Goal: Use online tool/utility: Utilize a website feature to perform a specific function

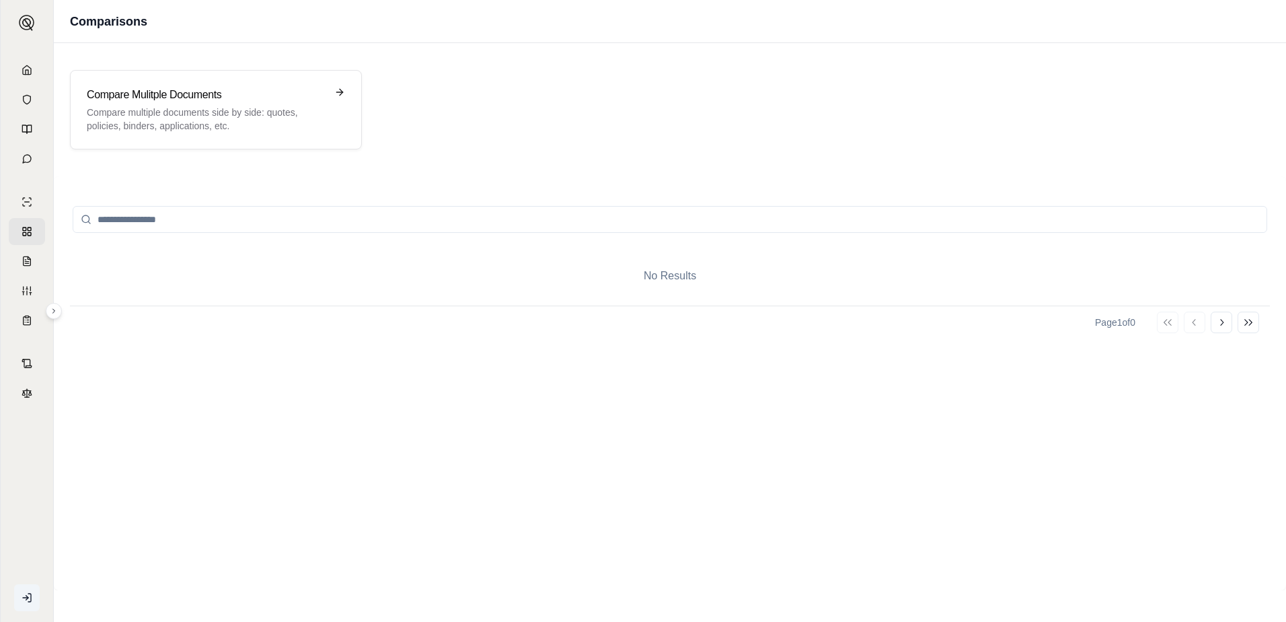
click at [248, 218] on input "search" at bounding box center [670, 219] width 1195 height 27
click at [244, 283] on div "No Results" at bounding box center [670, 275] width 1200 height 59
click at [260, 112] on p "Compare multiple documents side by side: quotes, policies, binders, application…" at bounding box center [206, 119] width 239 height 27
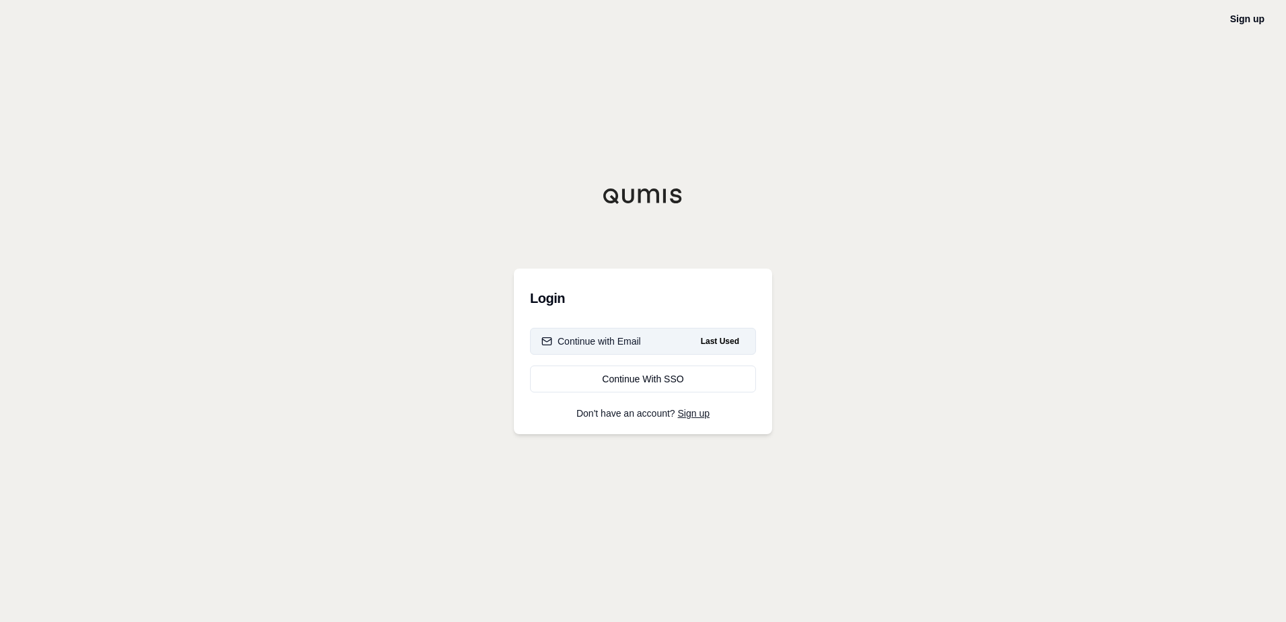
click at [657, 342] on button "Continue with Email Last Used" at bounding box center [643, 341] width 226 height 27
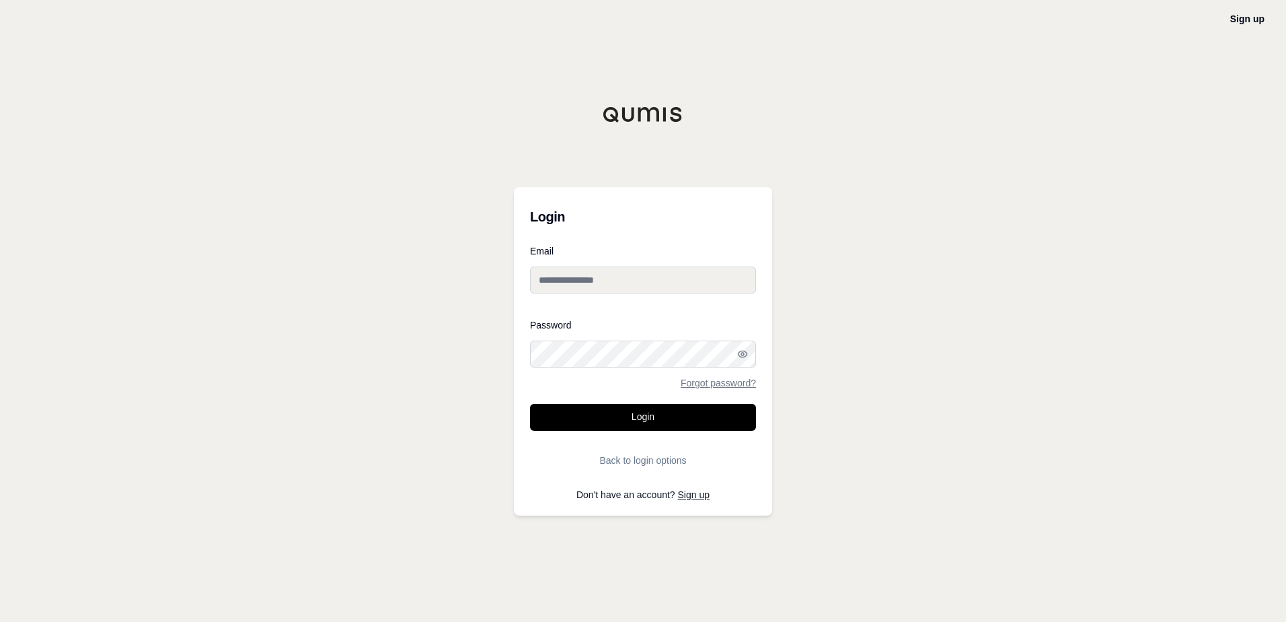
type input "**********"
click at [663, 416] on button "Login" at bounding box center [643, 417] width 226 height 27
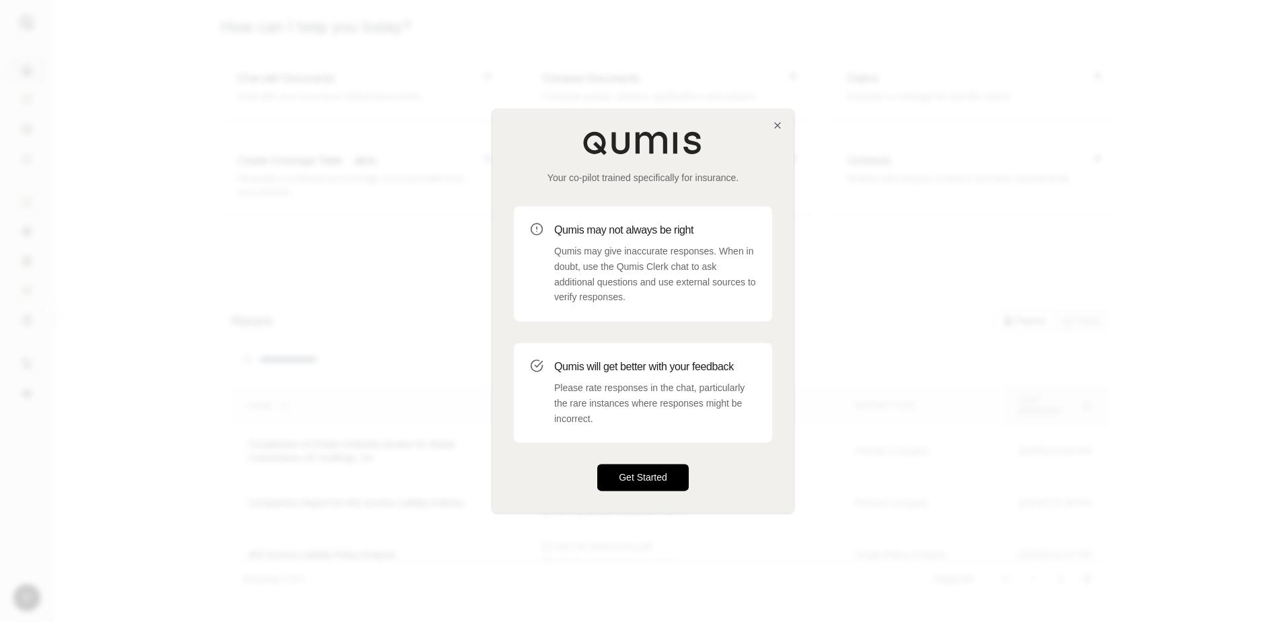
click at [673, 472] on button "Get Started" at bounding box center [642, 477] width 91 height 27
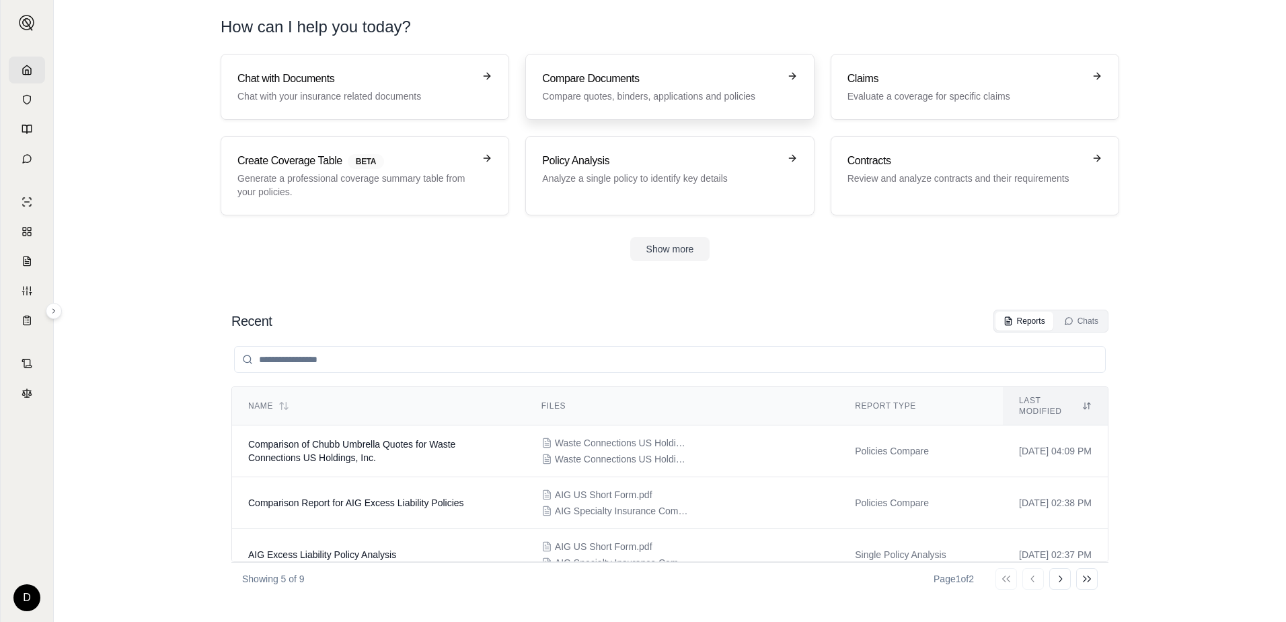
click at [632, 85] on h3 "Compare Documents" at bounding box center [660, 79] width 236 height 16
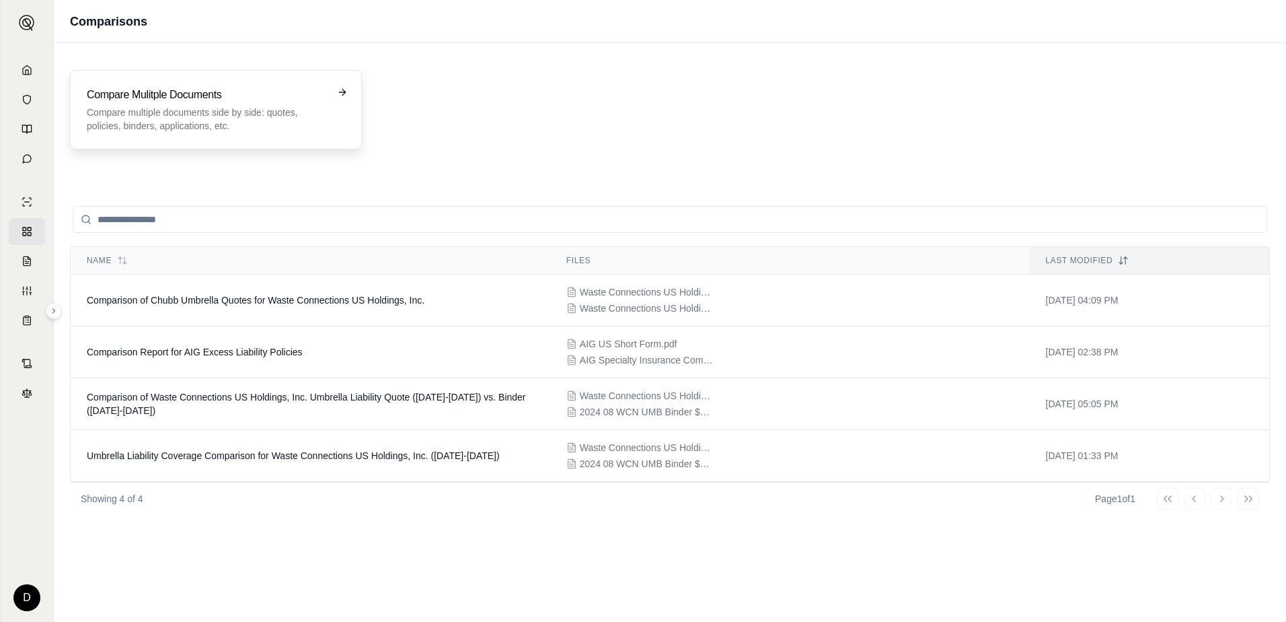
click at [217, 108] on p "Compare multiple documents side by side: quotes, policies, binders, application…" at bounding box center [206, 119] width 239 height 27
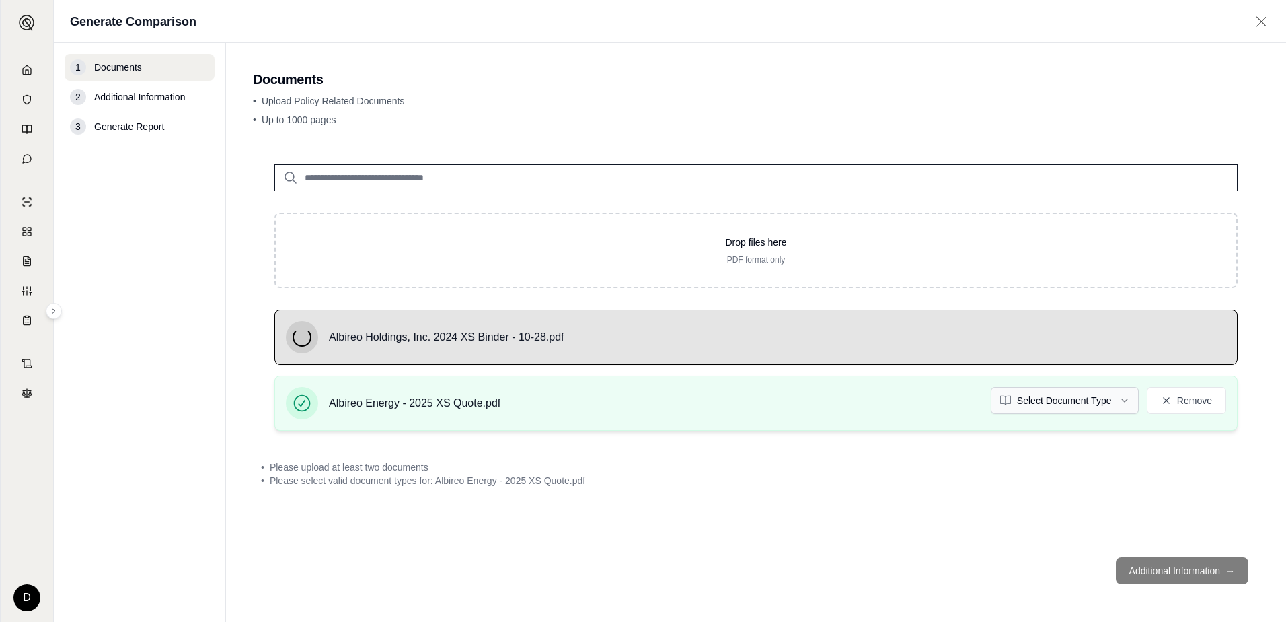
click at [1125, 396] on html "D Generate Comparison 1 Documents 2 Additional Information 3 Generate Report Do…" at bounding box center [643, 311] width 1286 height 622
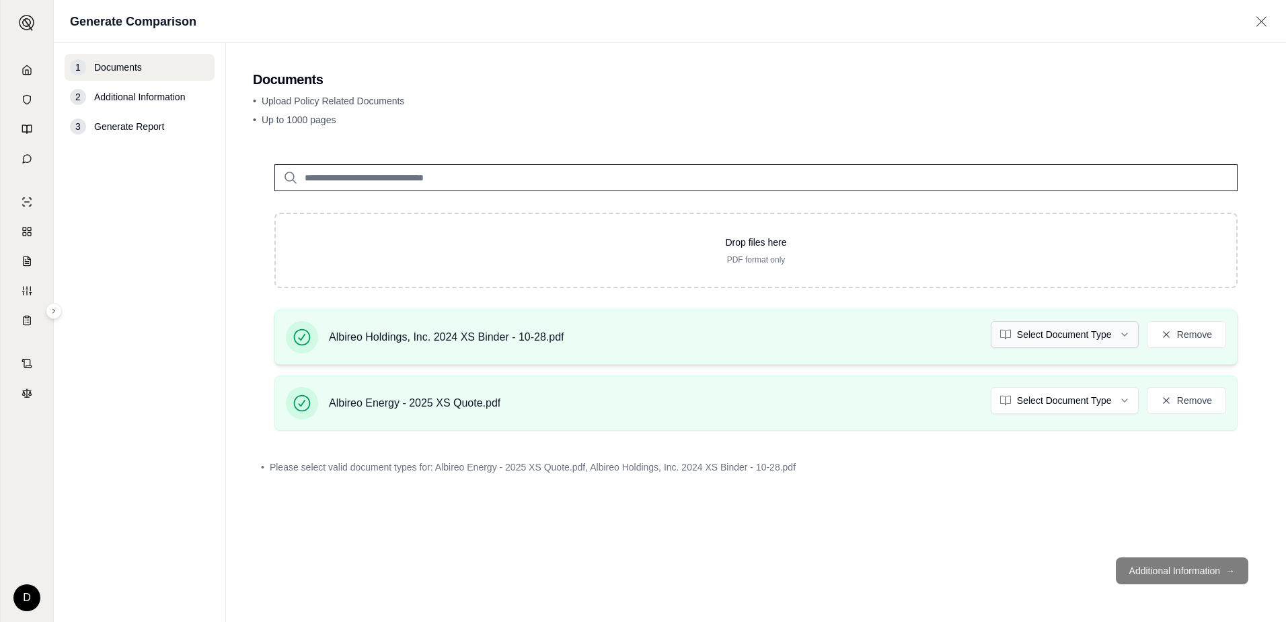
click at [1109, 338] on html "D Generate Comparison 1 Documents 2 Additional Information 3 Generate Report Do…" at bounding box center [643, 311] width 1286 height 622
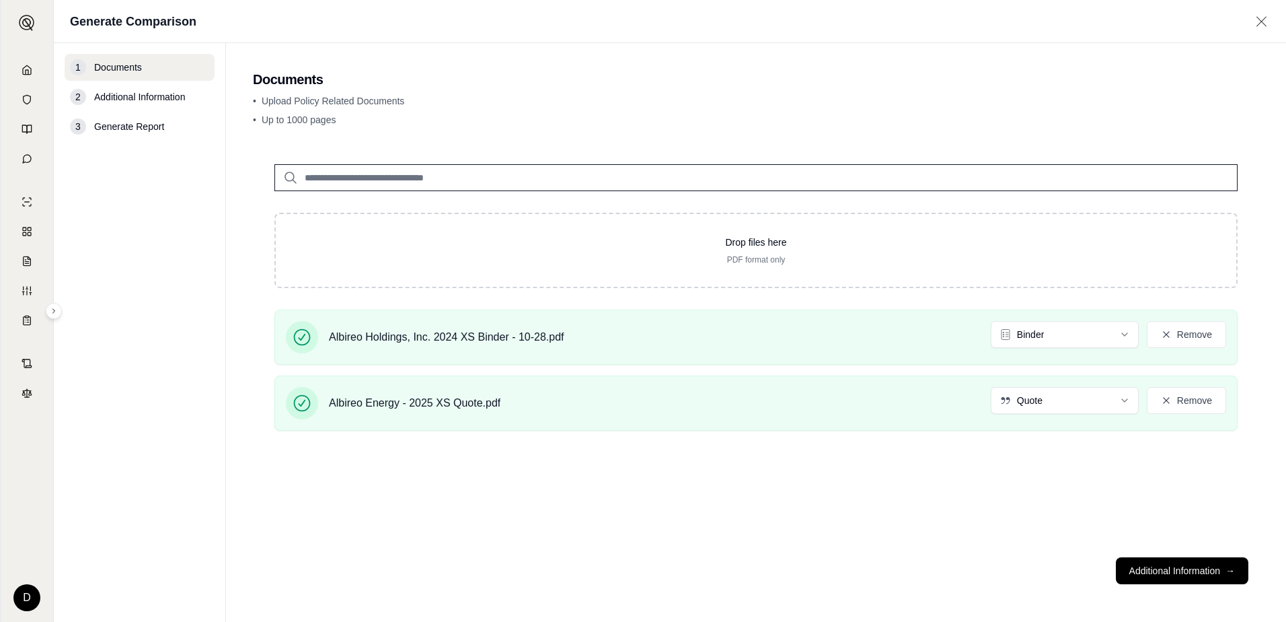
click at [938, 499] on div "Drop files here PDF format only Albireo Holdings, Inc. 2024 XS Binder - 10-28.p…" at bounding box center [756, 345] width 1006 height 404
click at [1155, 567] on button "Additional Information →" at bounding box center [1182, 570] width 133 height 27
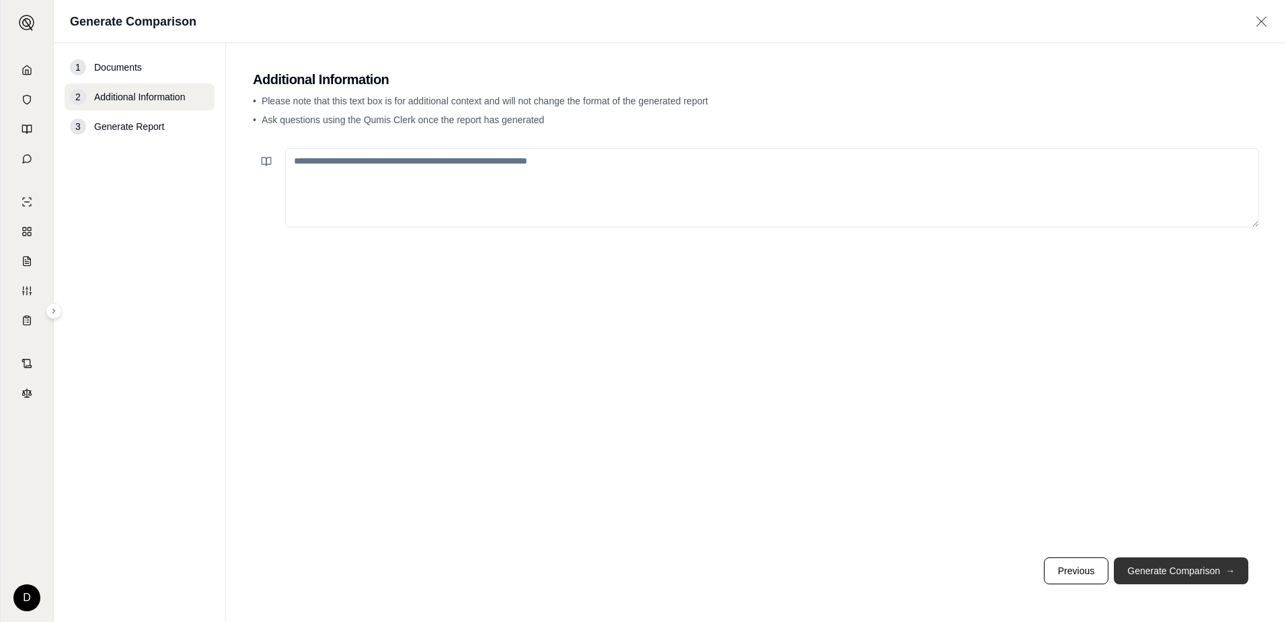
click at [1155, 567] on button "Generate Comparison →" at bounding box center [1181, 570] width 135 height 27
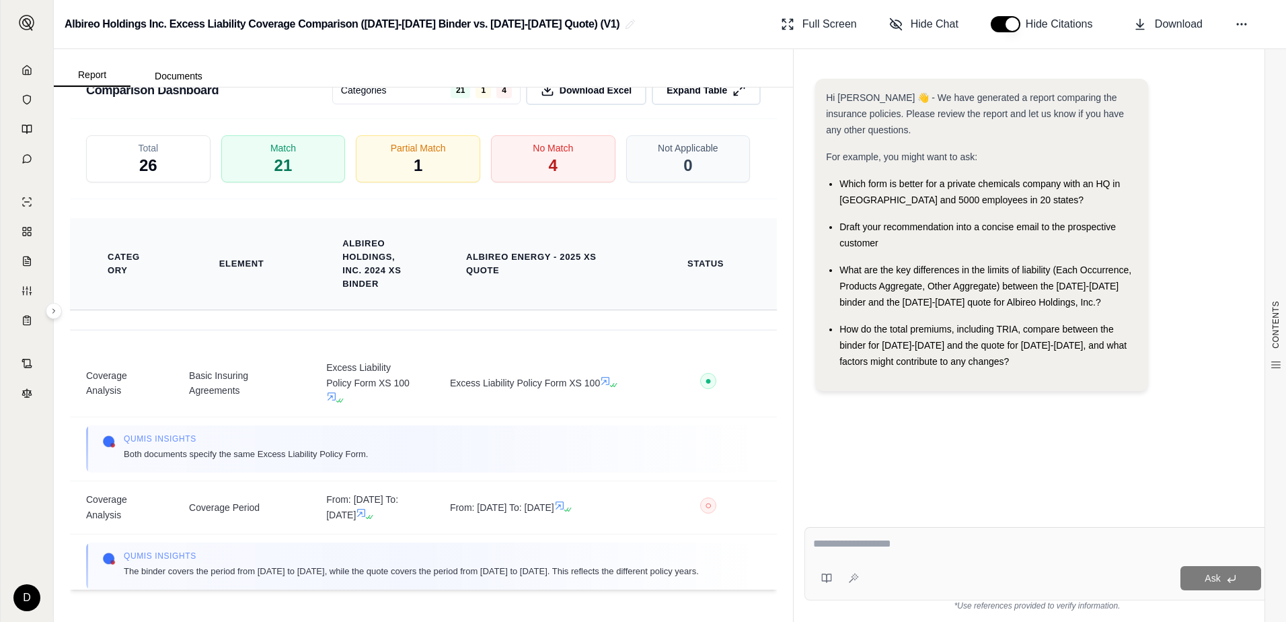
scroll to position [2706, 0]
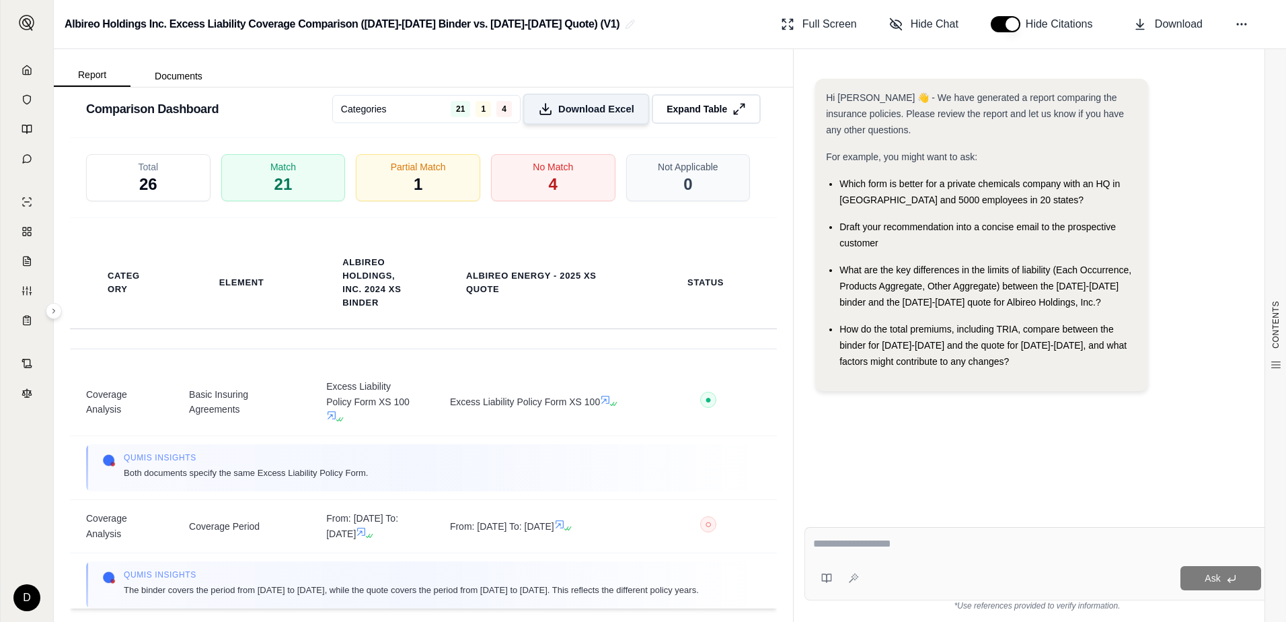
click at [588, 116] on span "Download Excel" at bounding box center [596, 109] width 76 height 14
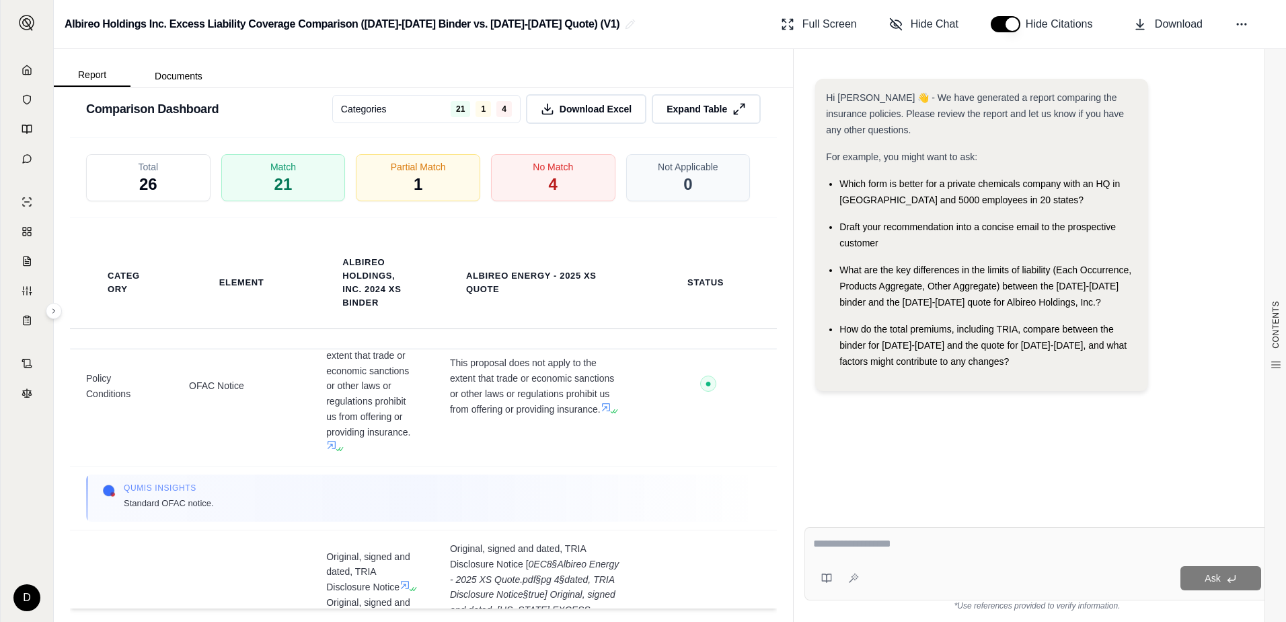
scroll to position [4372, 0]
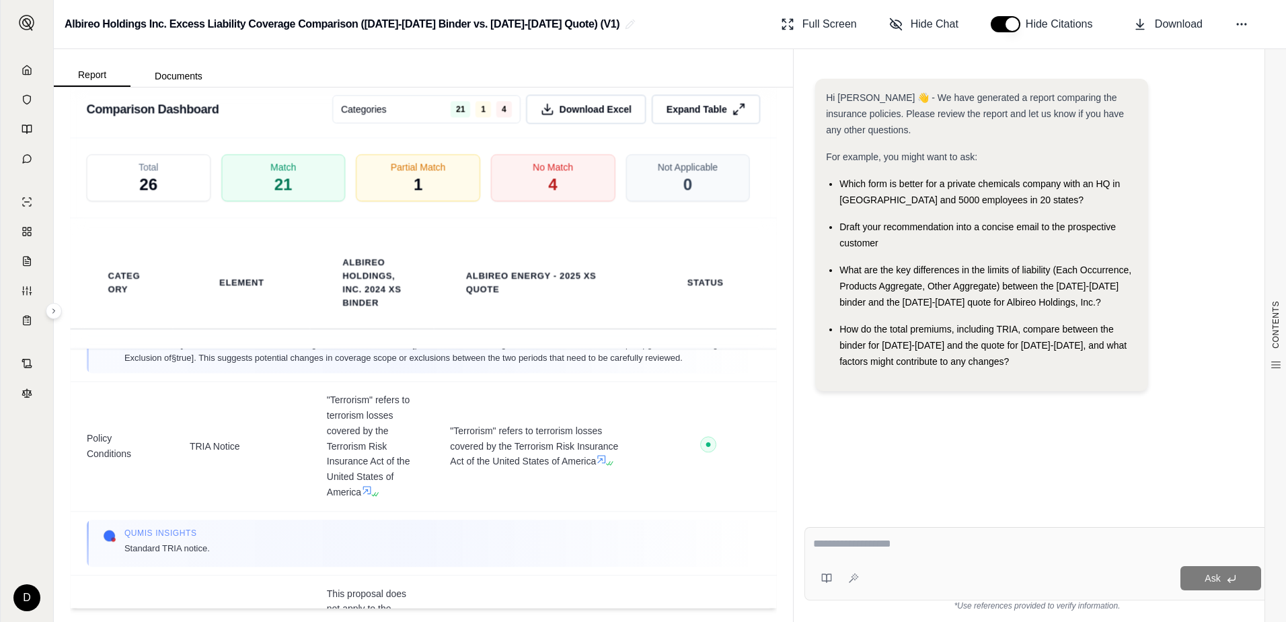
click at [1087, 459] on div "Hi [PERSON_NAME] 👋 - We have generated a report comparing the insurance policie…" at bounding box center [1037, 286] width 465 height 437
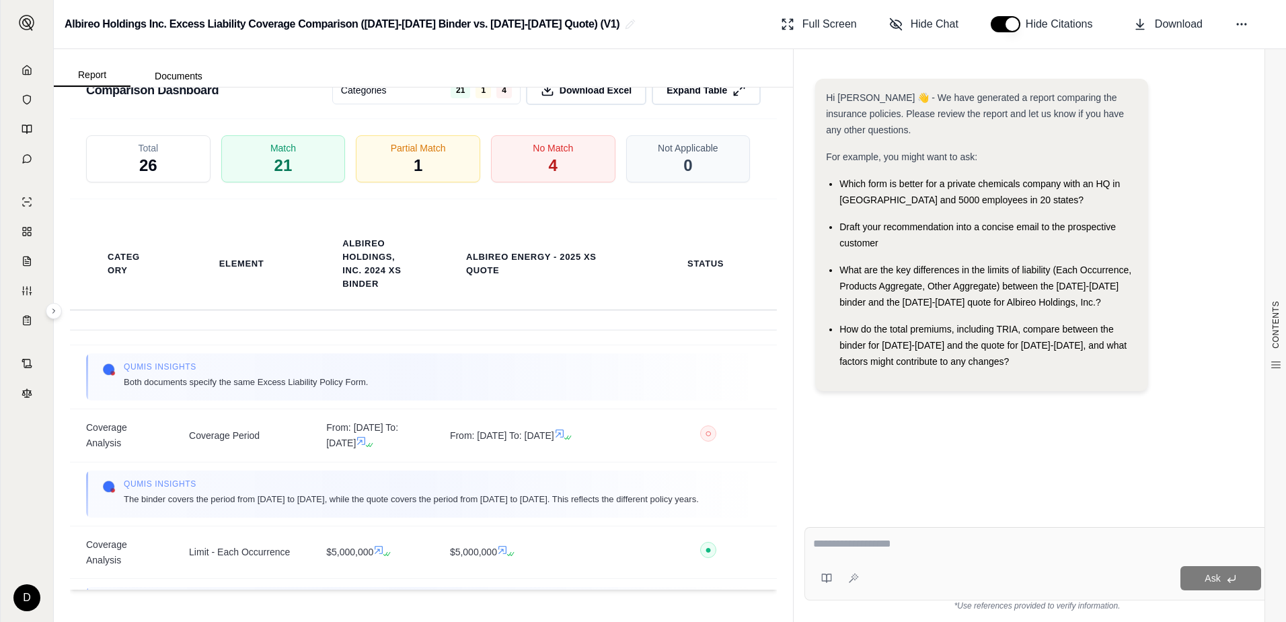
scroll to position [0, 0]
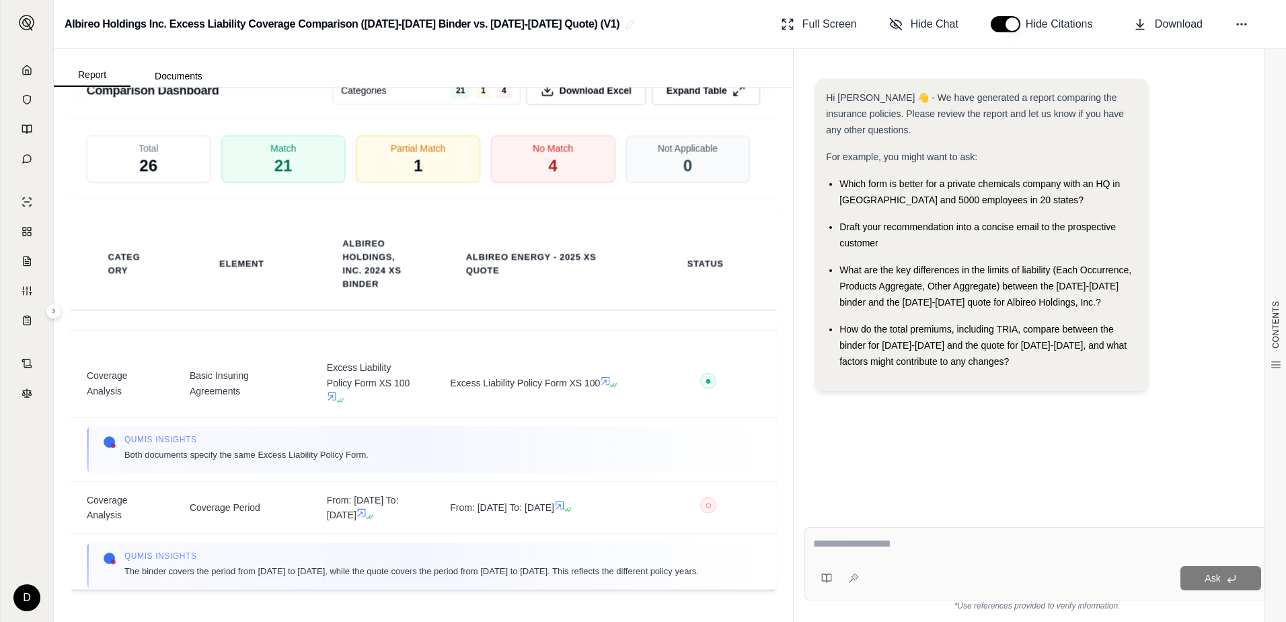
click at [971, 543] on textarea at bounding box center [1037, 543] width 448 height 16
type textarea "*"
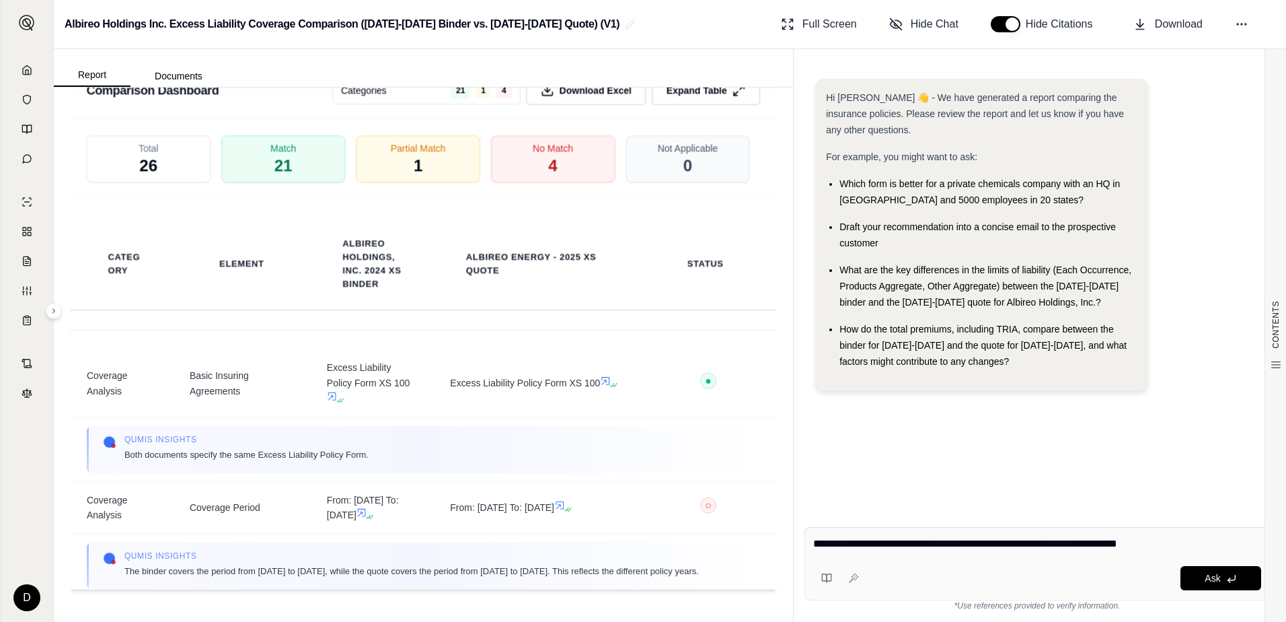
type textarea "**********"
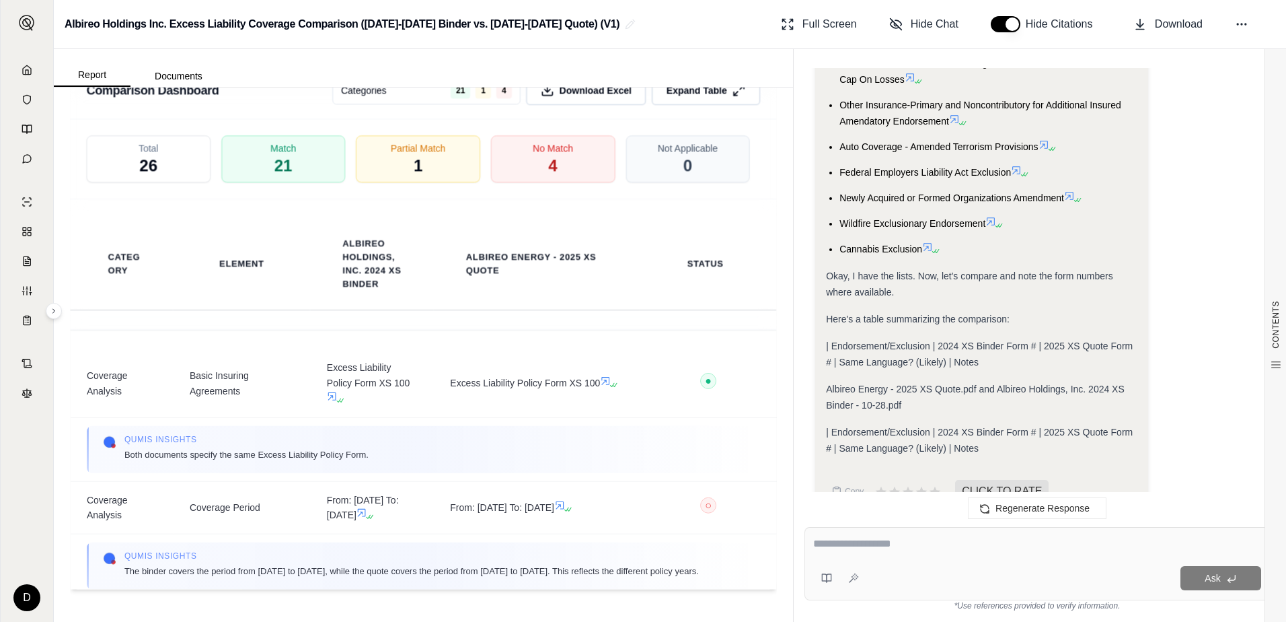
scroll to position [2309, 0]
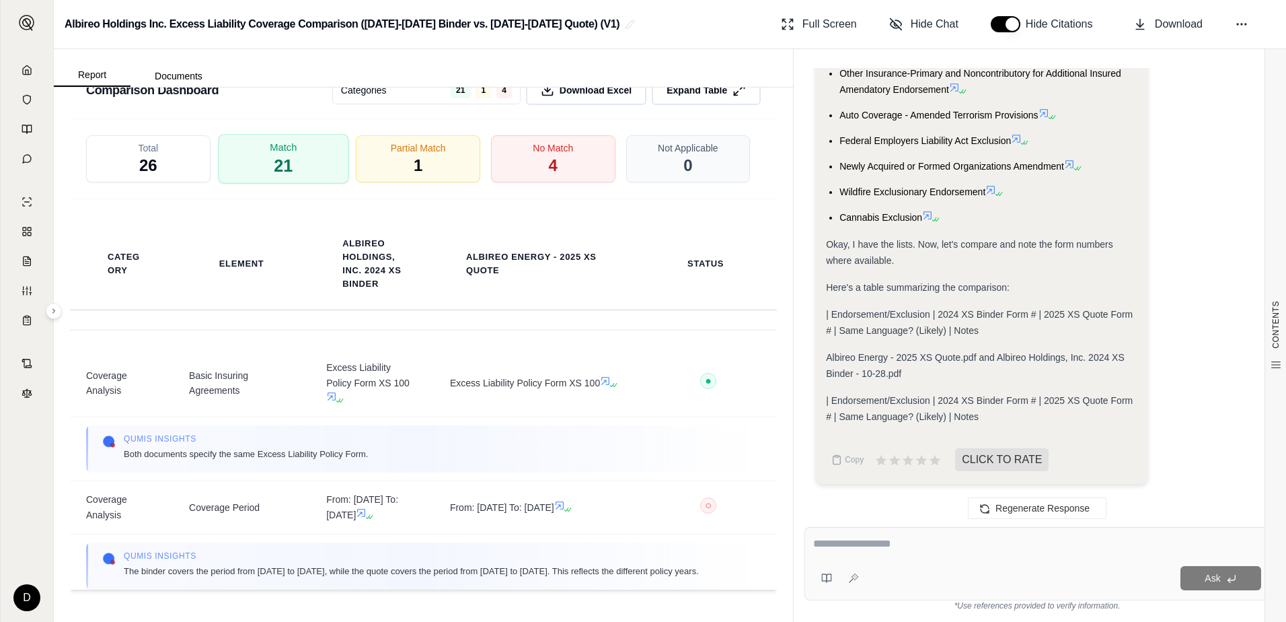
click at [284, 151] on span "Match" at bounding box center [283, 148] width 27 height 14
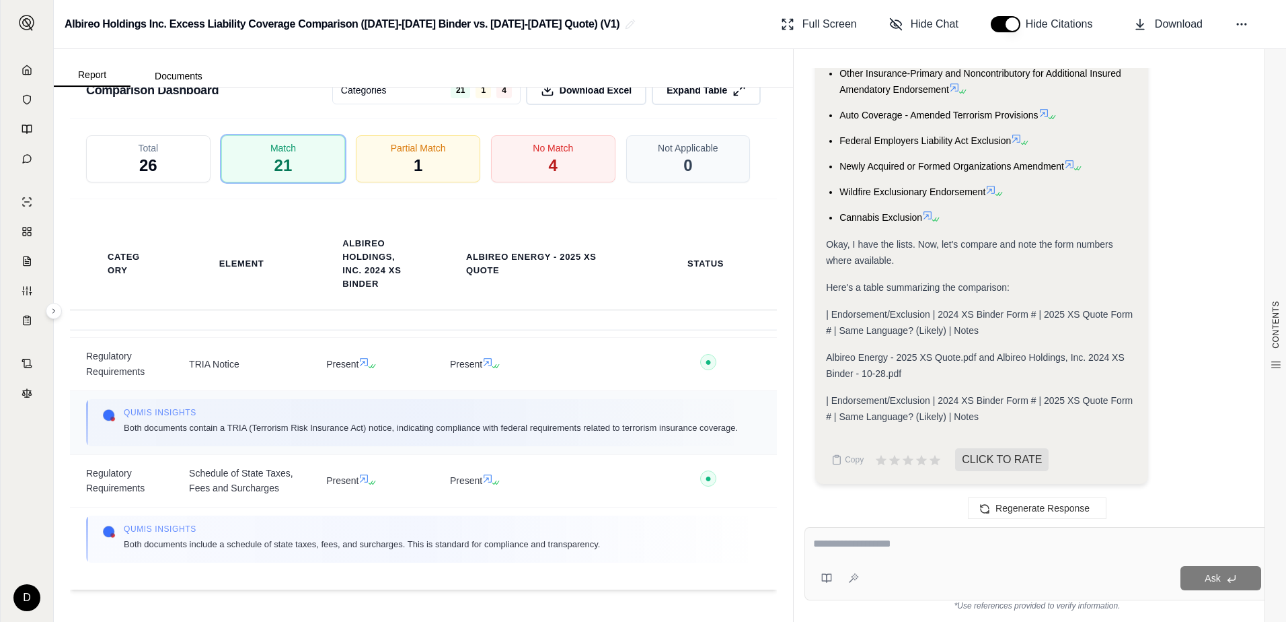
scroll to position [4190, 0]
click at [429, 157] on div "Partial Match 1" at bounding box center [418, 158] width 124 height 47
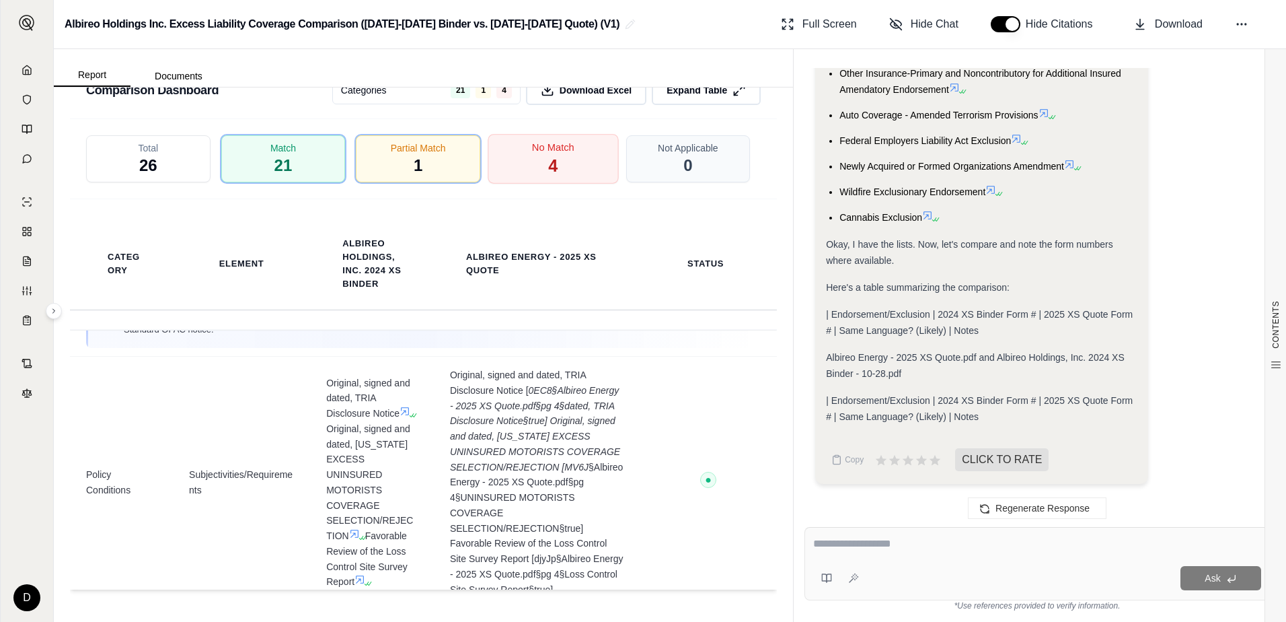
click at [543, 146] on span "No Match" at bounding box center [553, 148] width 42 height 14
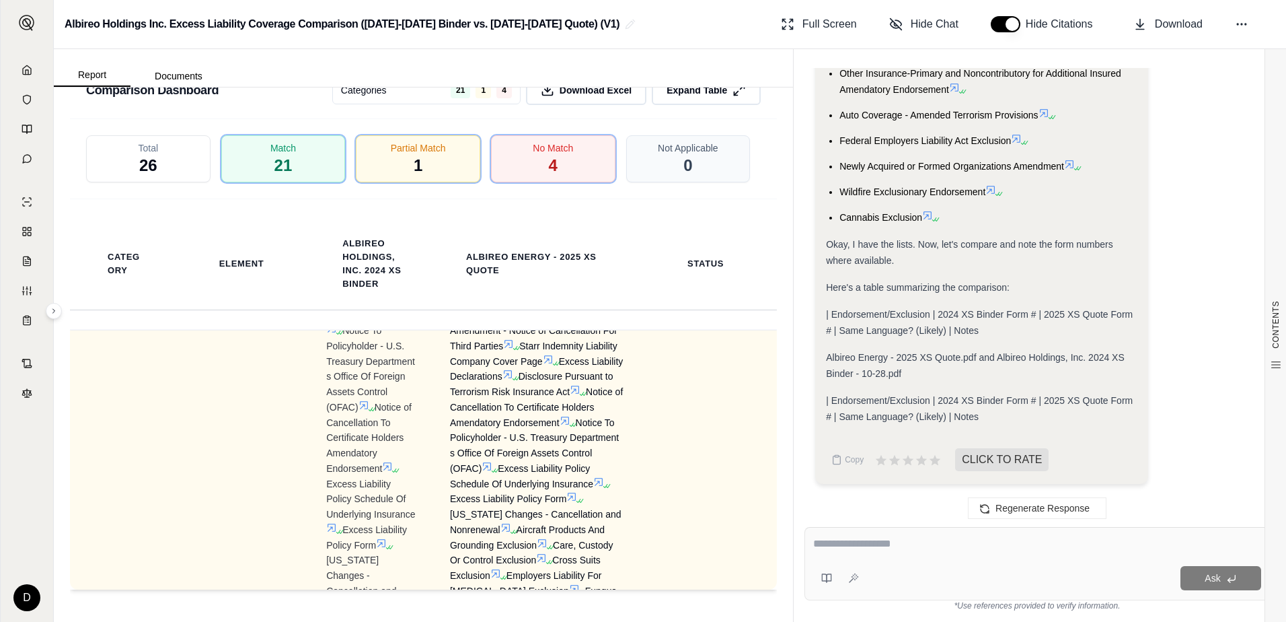
scroll to position [3383, 0]
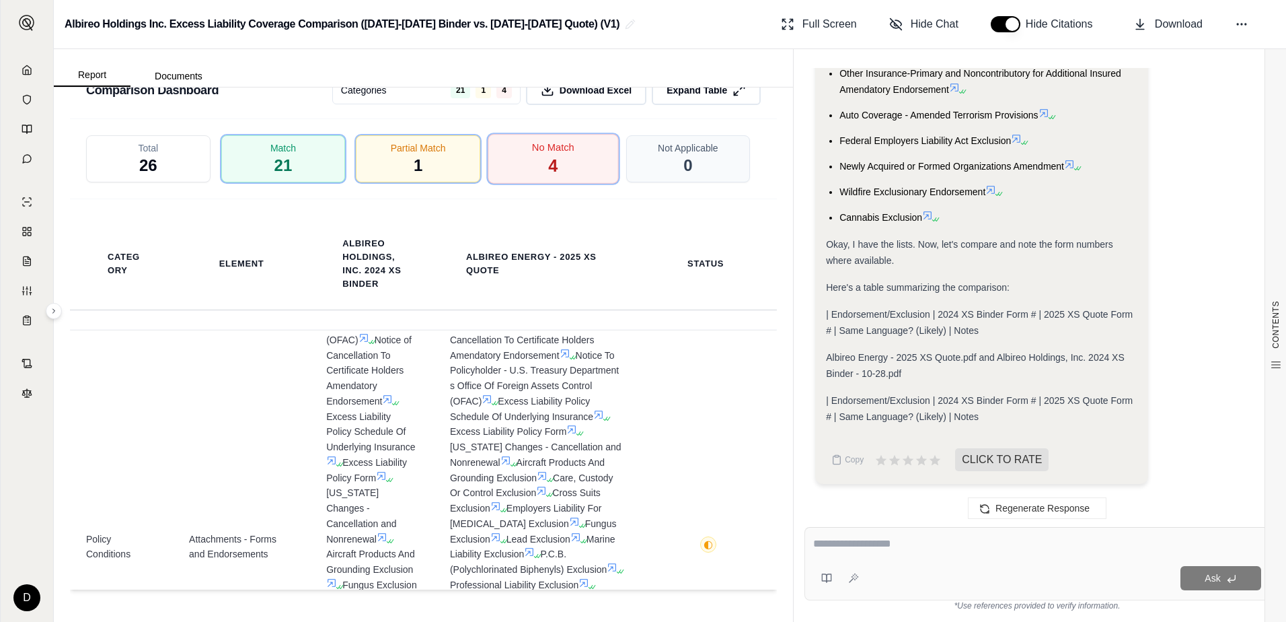
click at [533, 158] on div "No Match 4" at bounding box center [553, 159] width 130 height 50
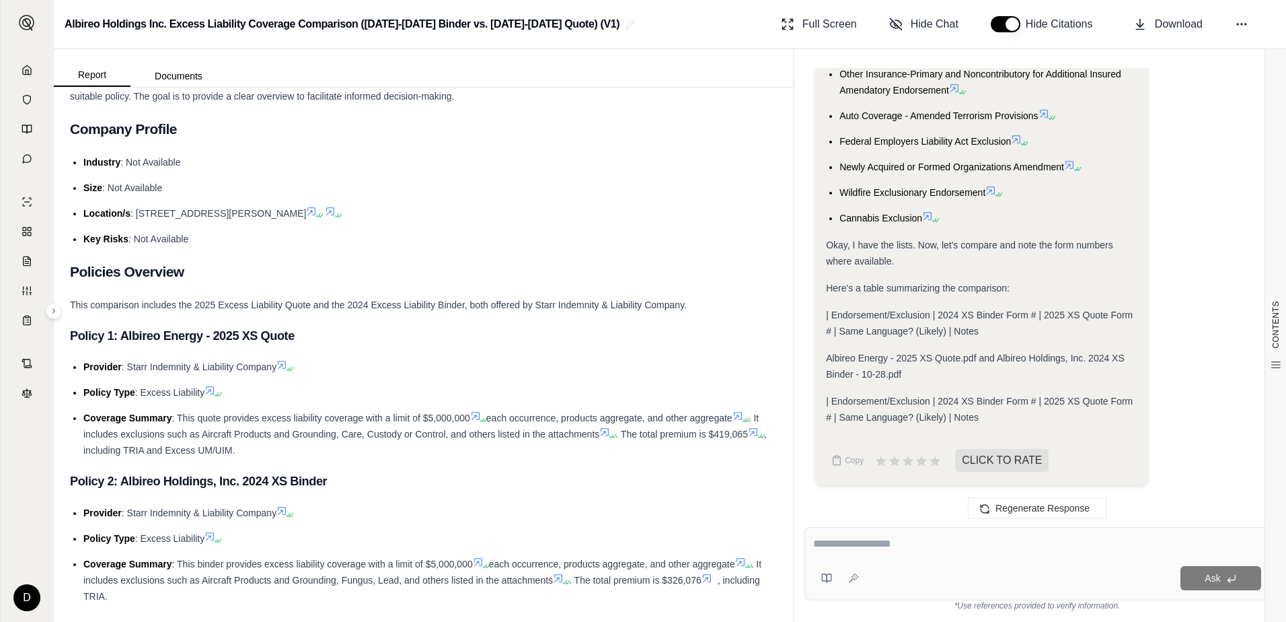
scroll to position [0, 0]
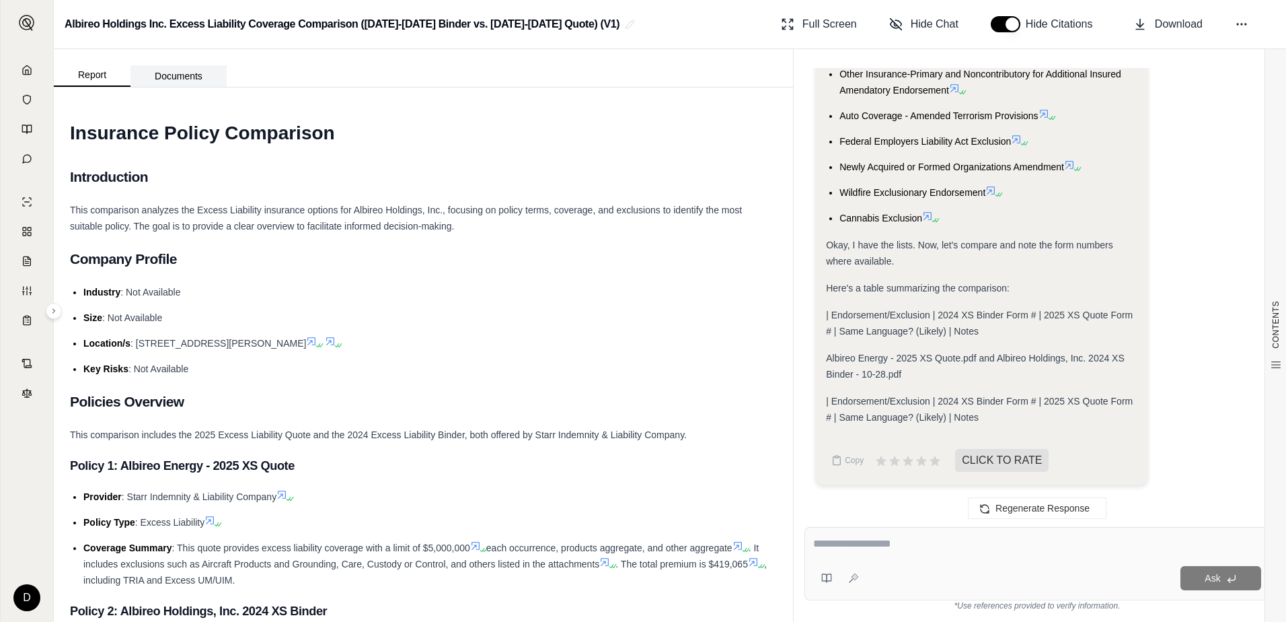
click at [180, 81] on button "Documents" at bounding box center [178, 76] width 96 height 22
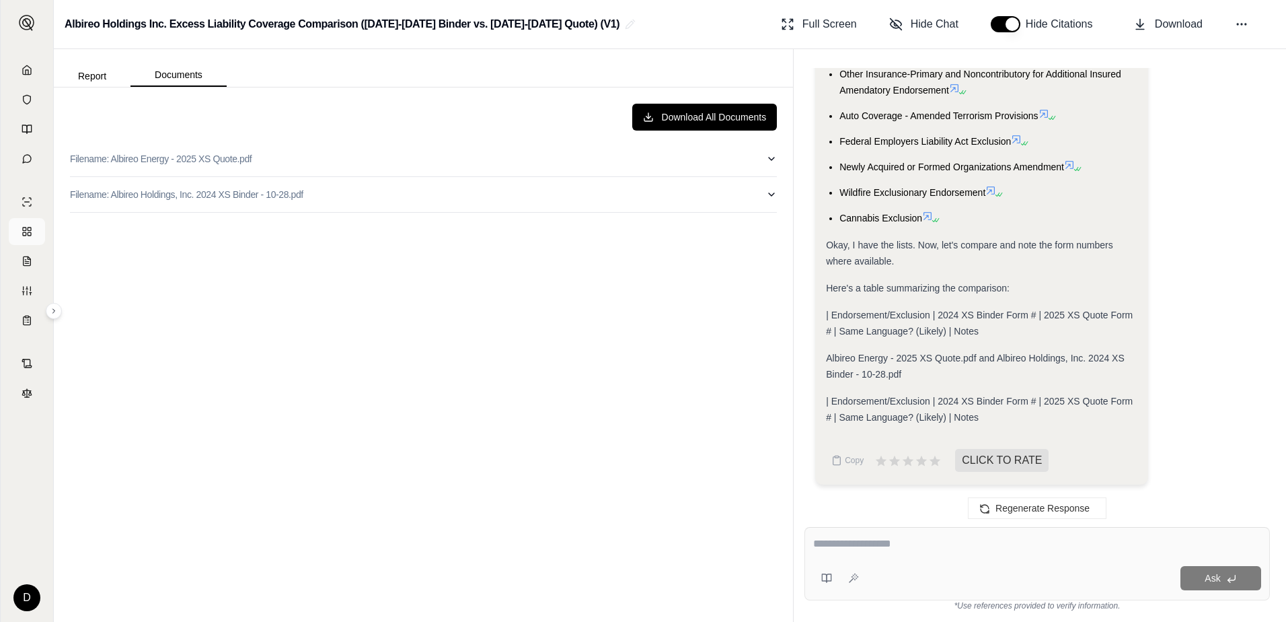
click at [30, 229] on icon at bounding box center [27, 231] width 11 height 11
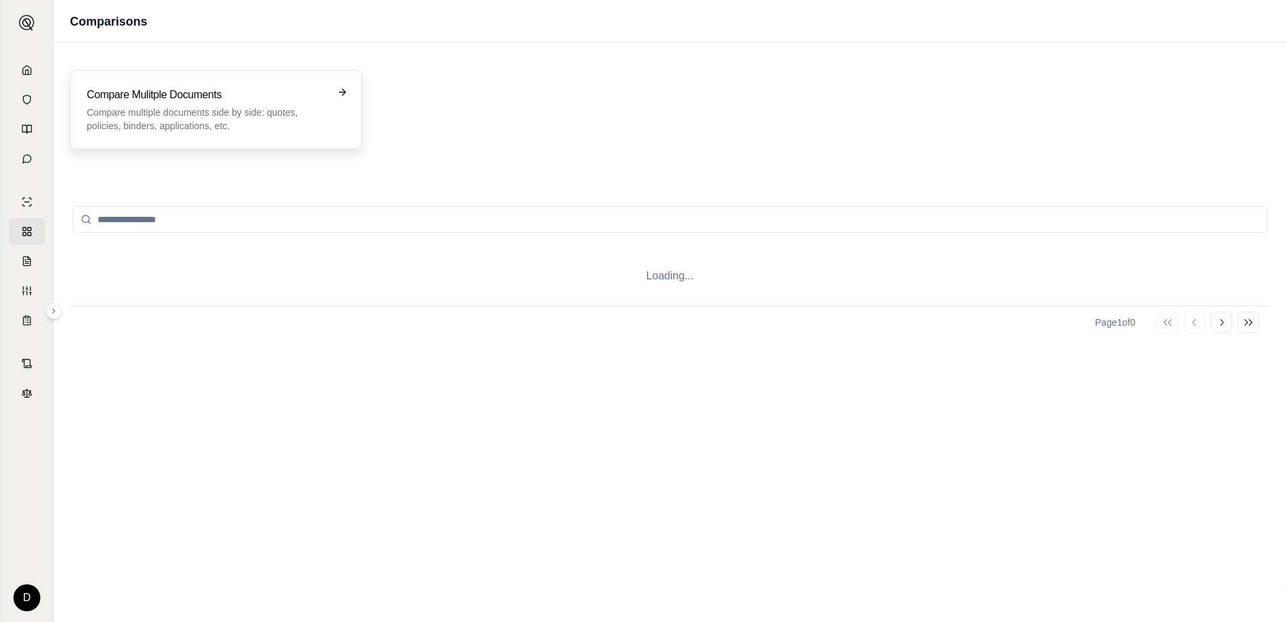
click at [218, 102] on h3 "Compare Mulitple Documents" at bounding box center [206, 95] width 239 height 16
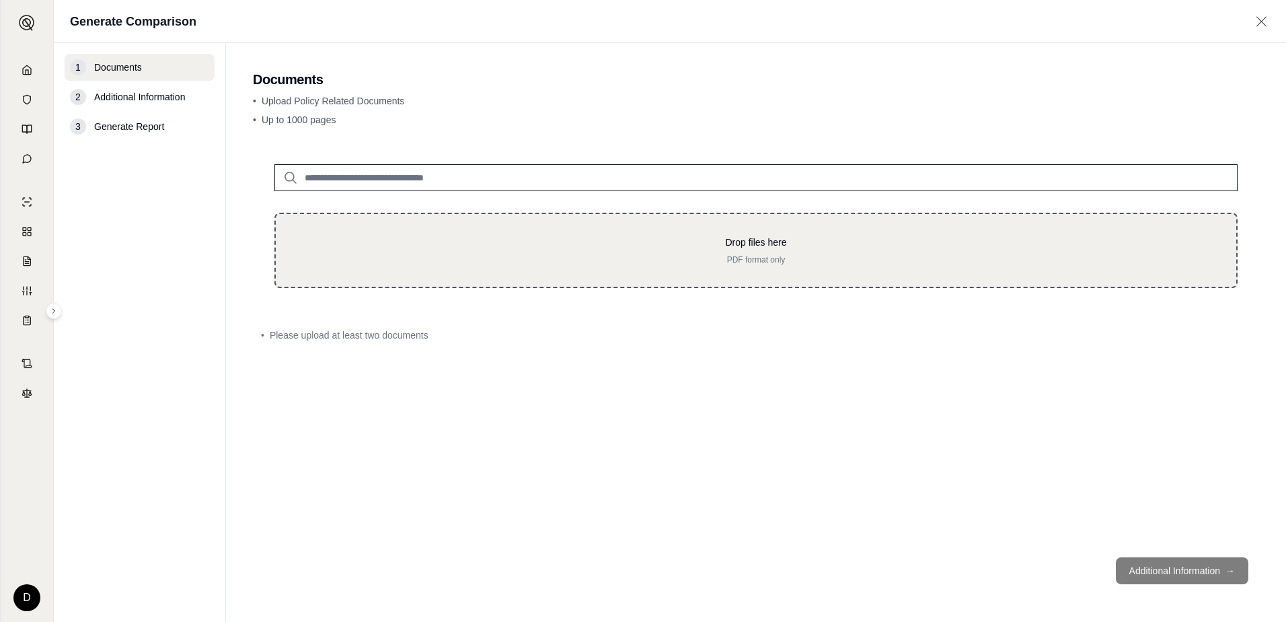
click at [372, 229] on div "Drop files here PDF format only" at bounding box center [755, 250] width 963 height 75
type input "**********"
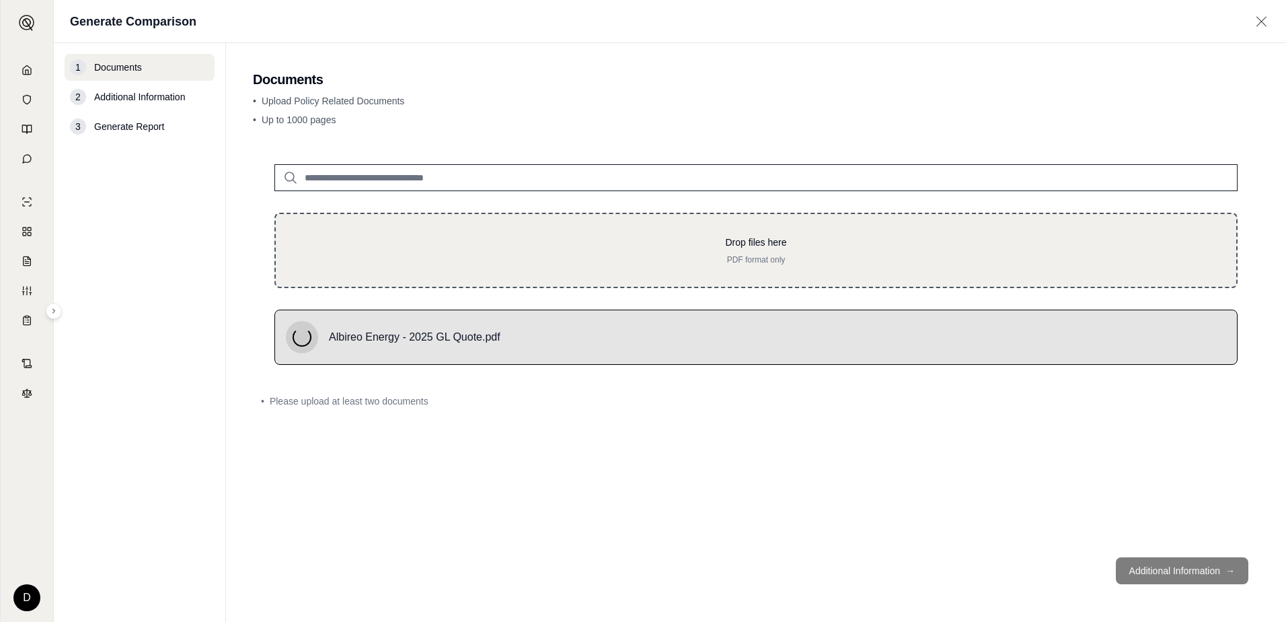
click at [521, 243] on p "Drop files here" at bounding box center [756, 241] width 918 height 13
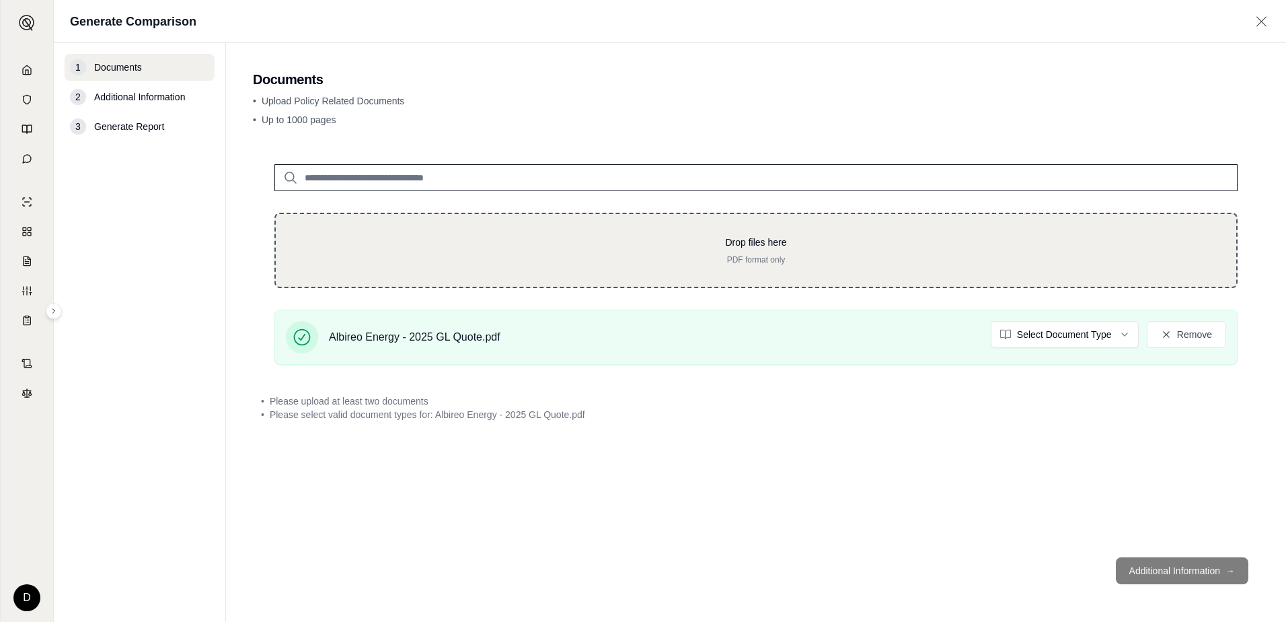
type input "**********"
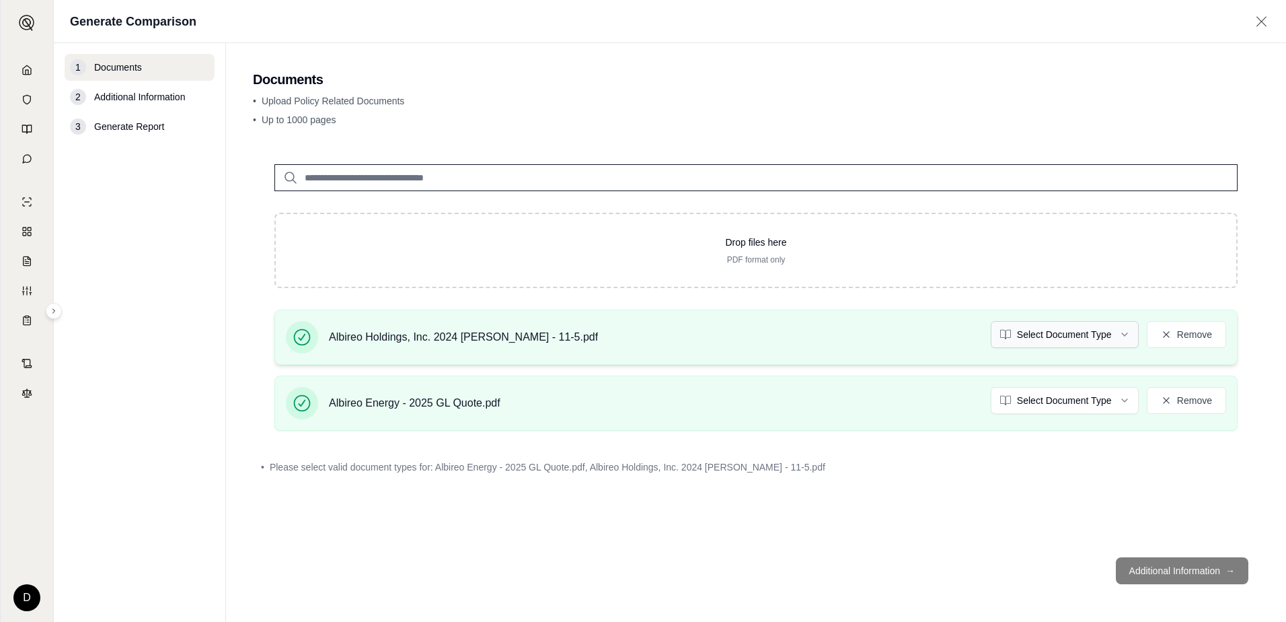
click at [1064, 338] on html "D Generate Comparison 1 Documents 2 Additional Information 3 Generate Report Do…" at bounding box center [643, 311] width 1286 height 622
click at [1060, 402] on html "D Generate Comparison 1 Documents 2 Additional Information 3 Generate Report Do…" at bounding box center [643, 311] width 1286 height 622
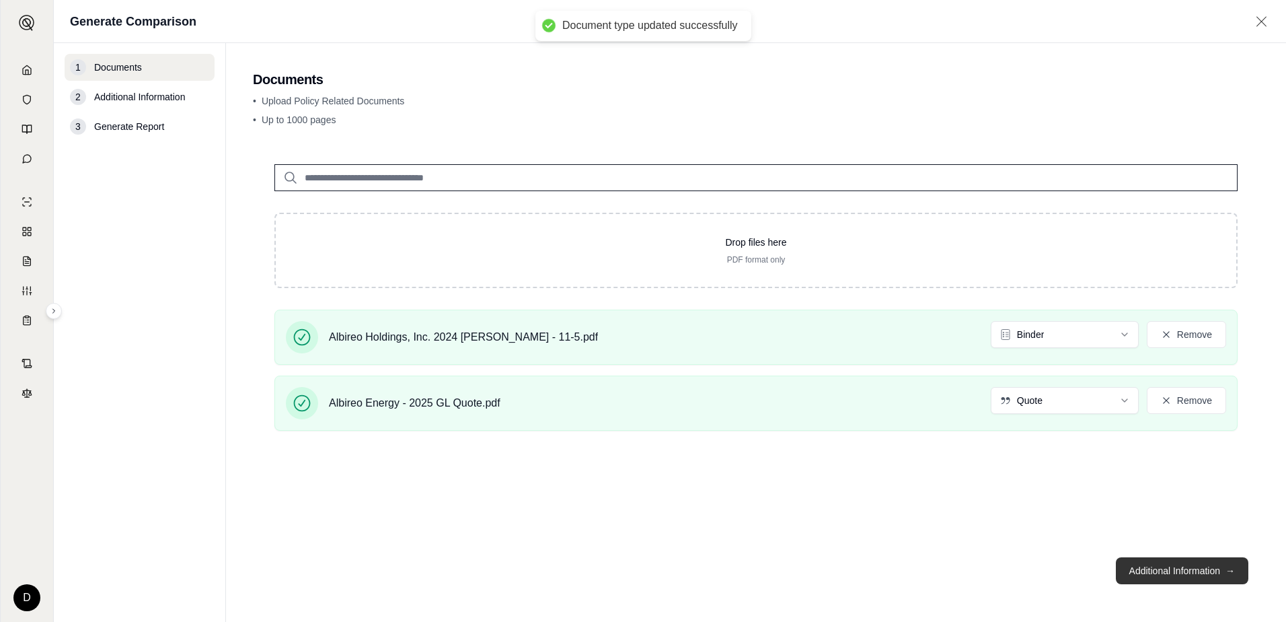
click at [1166, 566] on button "Additional Information →" at bounding box center [1182, 570] width 133 height 27
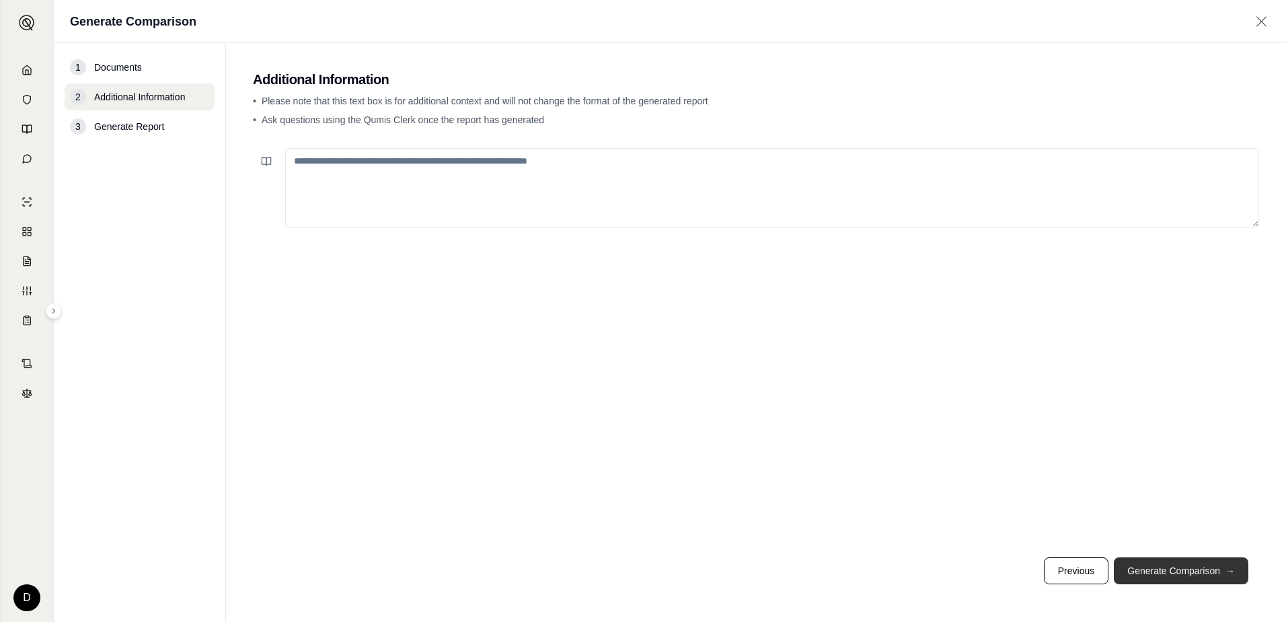
click at [1156, 566] on button "Generate Comparison →" at bounding box center [1181, 570] width 135 height 27
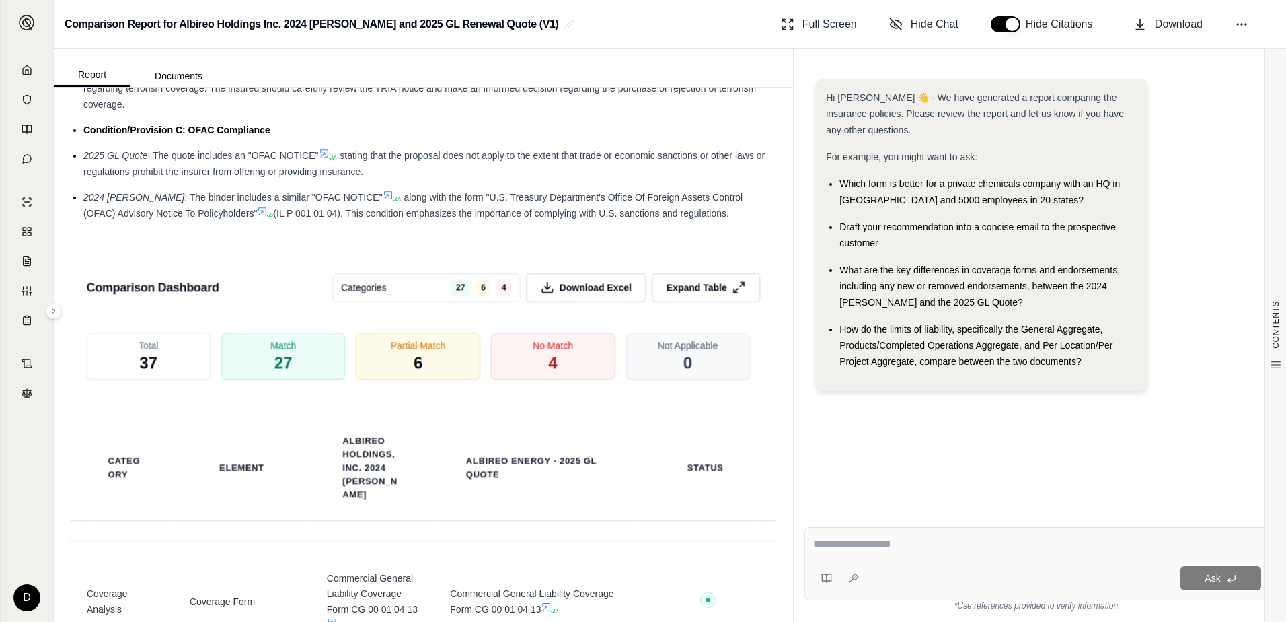
scroll to position [2758, 0]
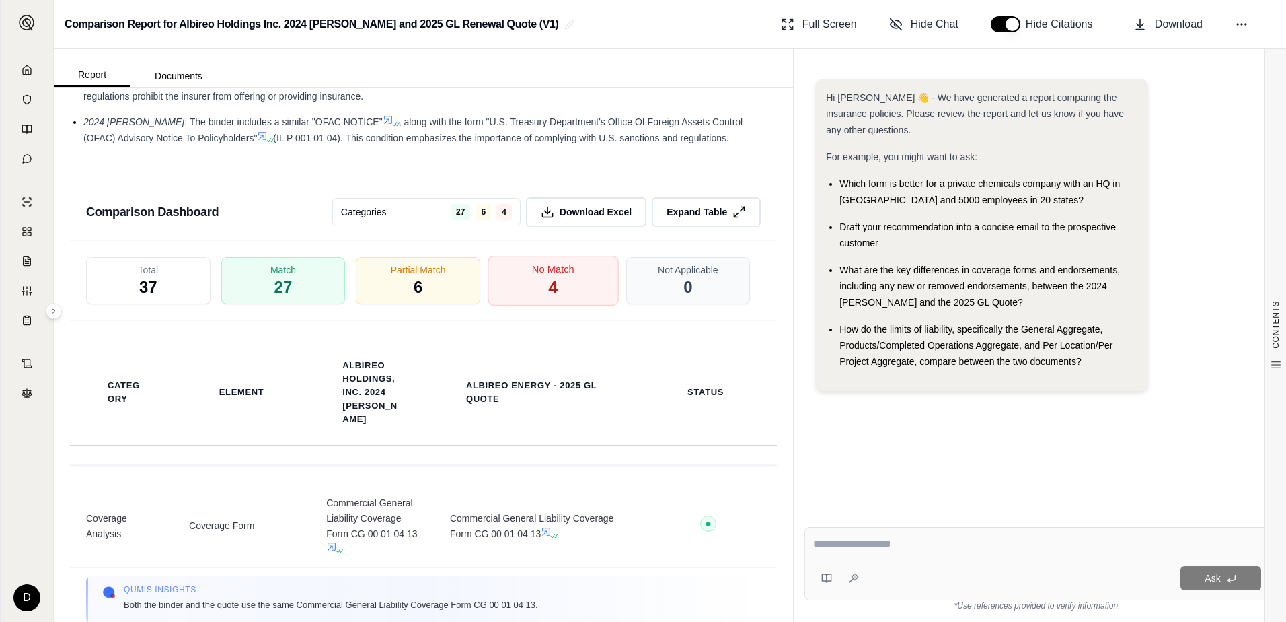
click at [540, 287] on div "No Match 4" at bounding box center [553, 281] width 130 height 50
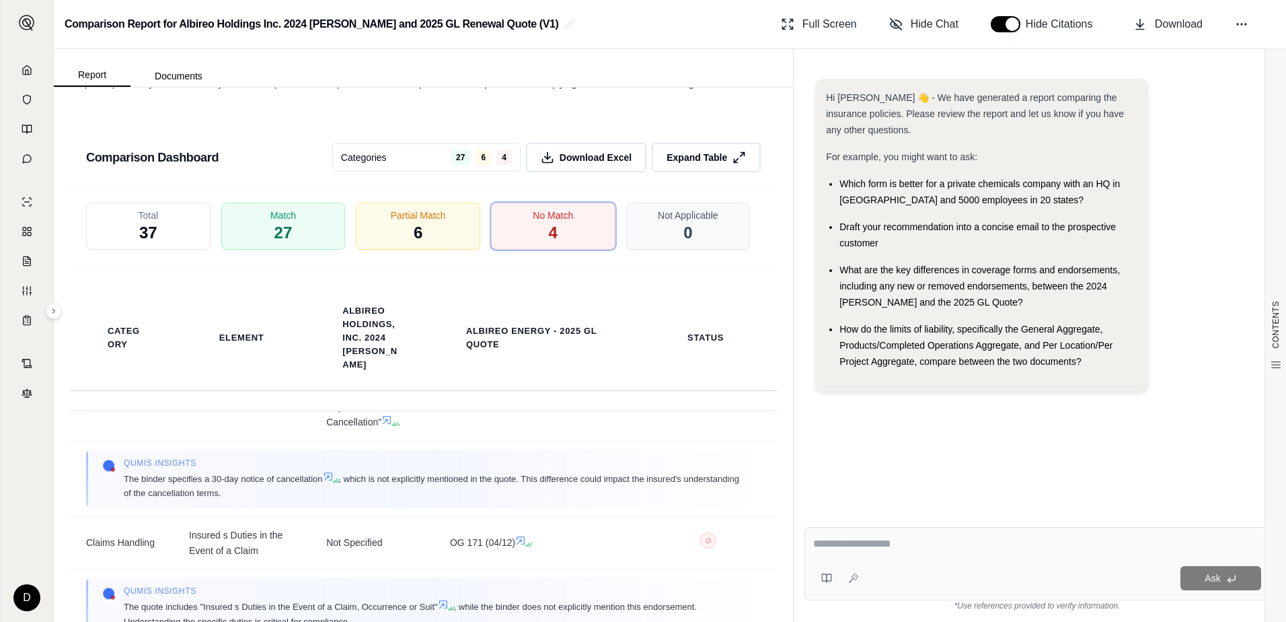
scroll to position [387, 0]
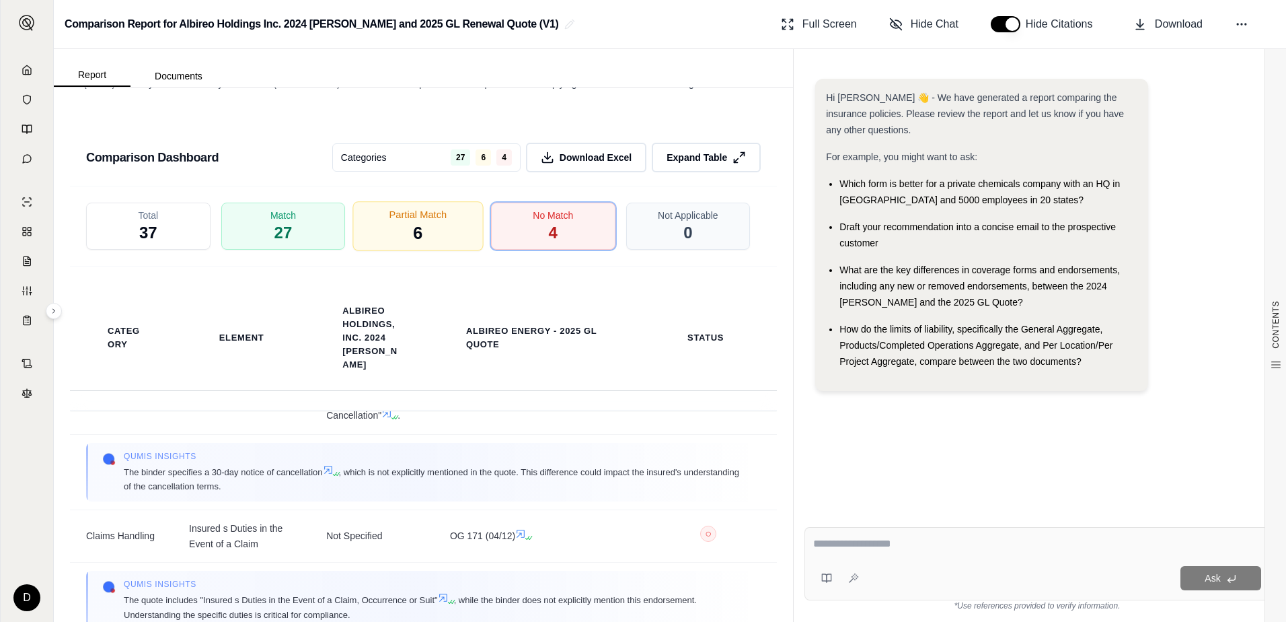
click at [427, 217] on span "Partial Match" at bounding box center [418, 215] width 58 height 14
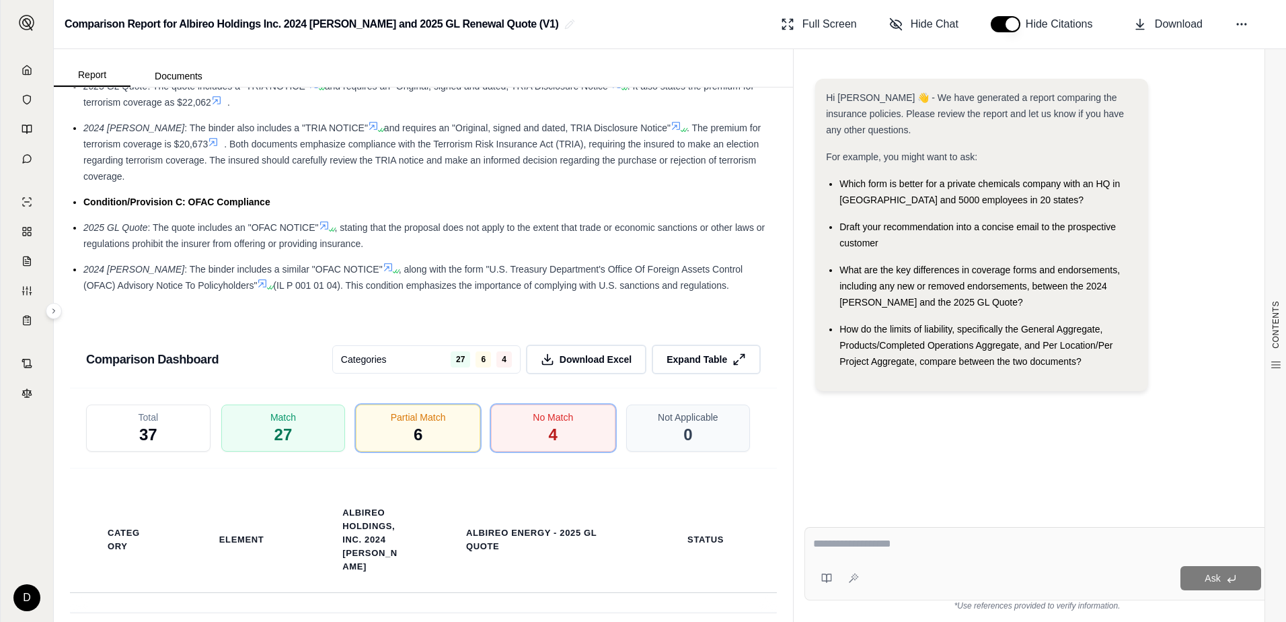
scroll to position [2880, 0]
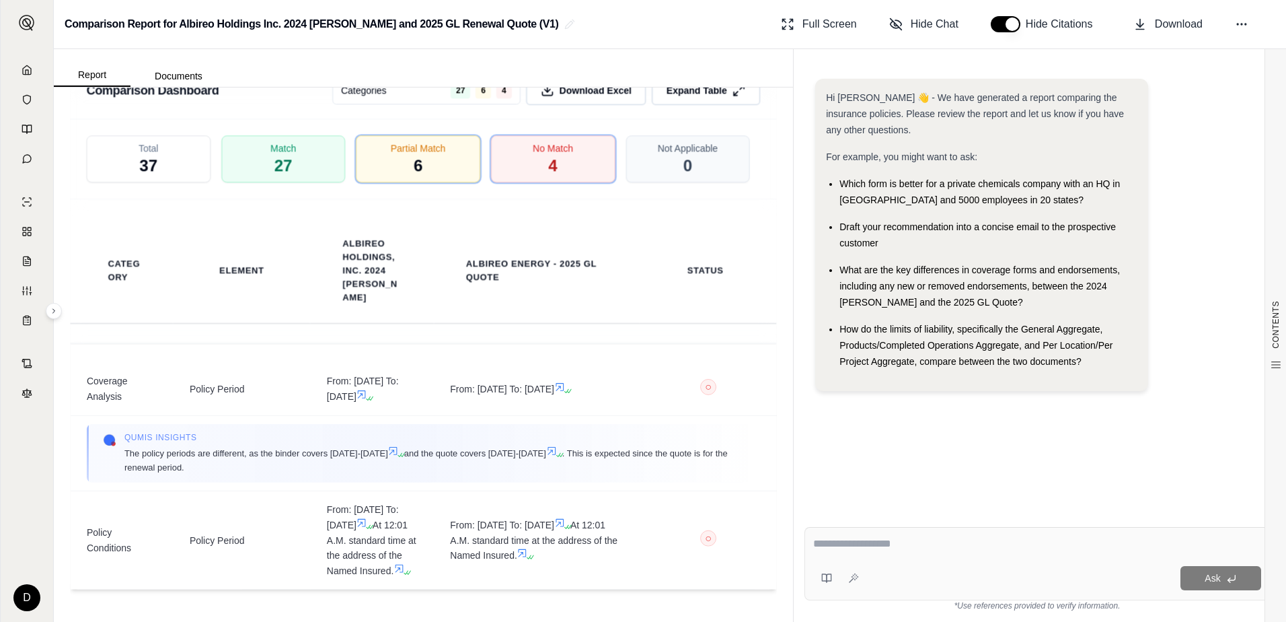
click at [864, 549] on textarea at bounding box center [1037, 543] width 448 height 16
type textarea "**********"
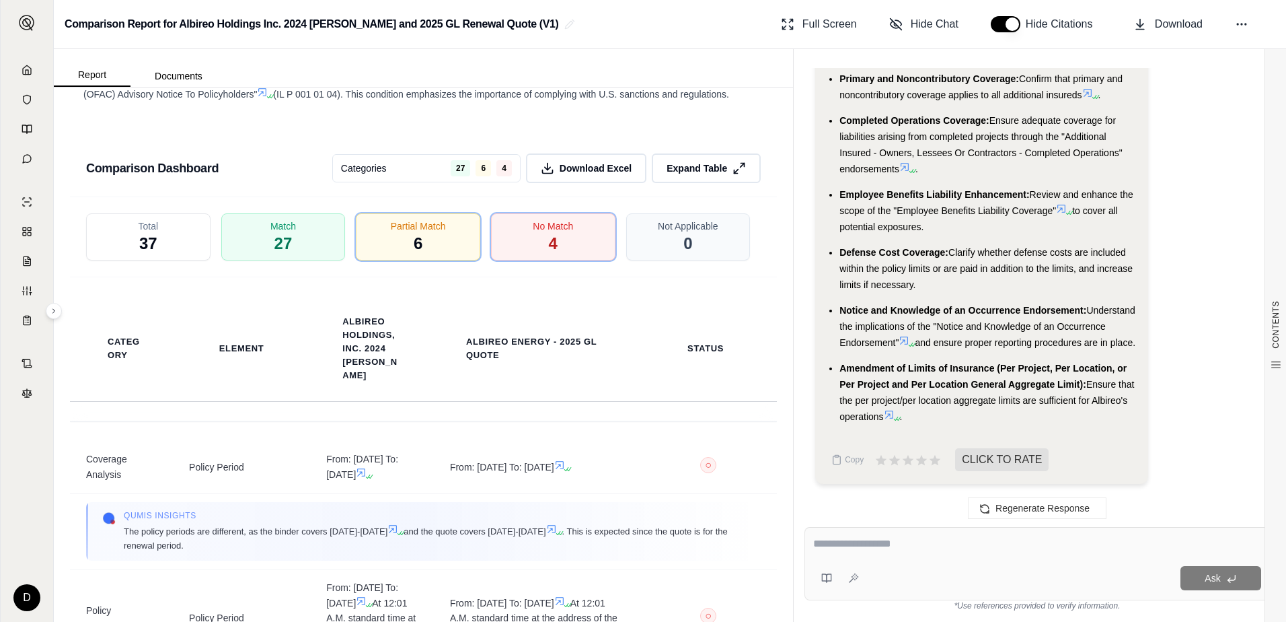
scroll to position [2745, 0]
